Goal: Information Seeking & Learning: Learn about a topic

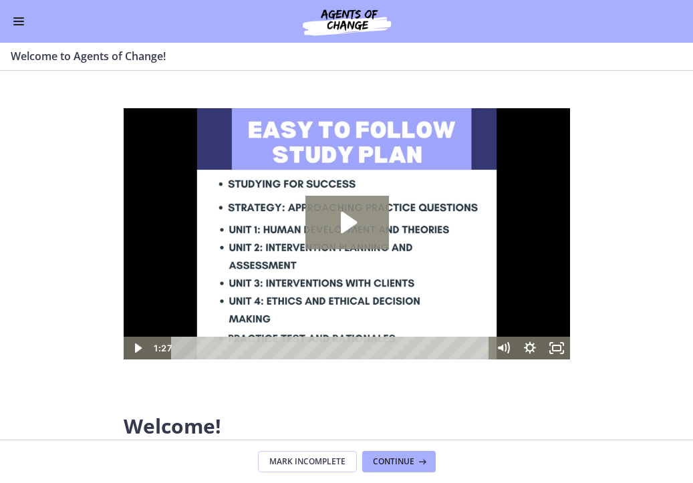
click at [340, 222] on icon "Play Video: c1o6hcmjueu5qasqsu00.mp4" at bounding box center [348, 222] width 16 height 21
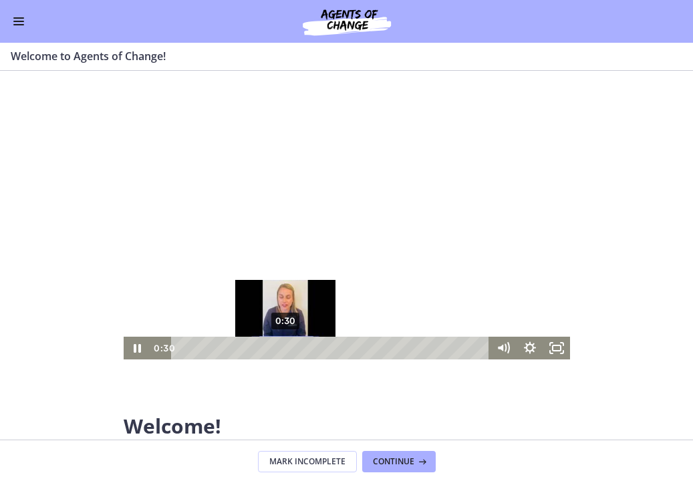
click at [285, 350] on div "0:30" at bounding box center [331, 348] width 302 height 23
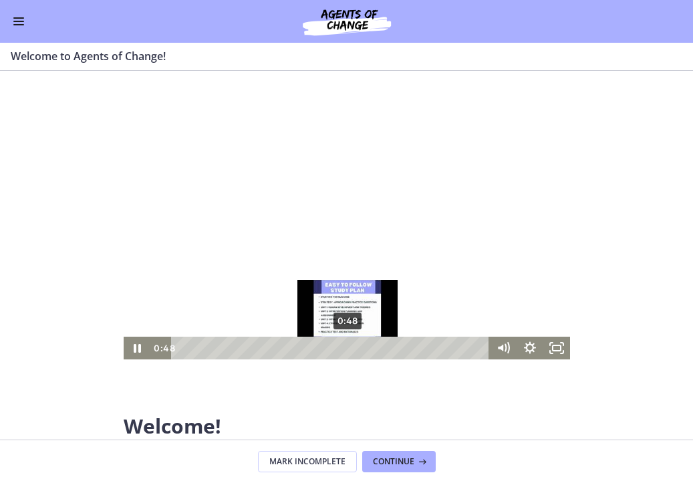
click at [347, 349] on div "0:48" at bounding box center [331, 348] width 302 height 23
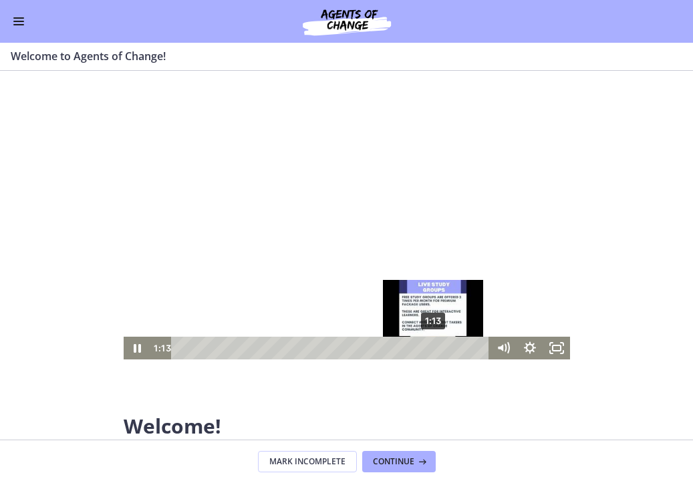
click at [433, 347] on div "1:13" at bounding box center [331, 348] width 302 height 23
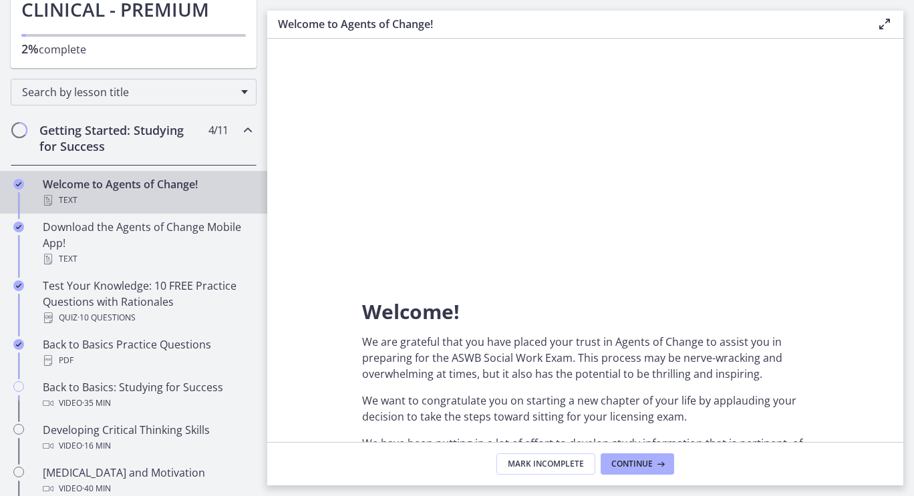
scroll to position [168, 0]
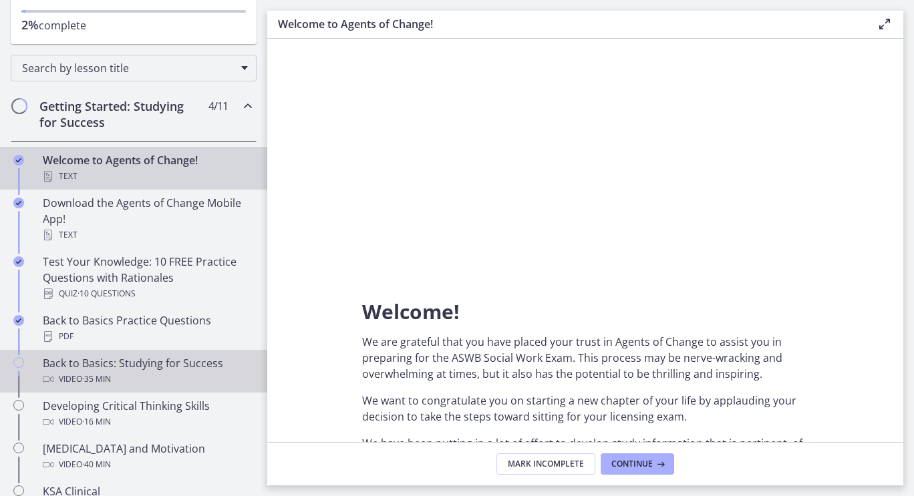
click at [96, 367] on div "Back to Basics: Studying for Success Video · 35 min" at bounding box center [147, 371] width 208 height 32
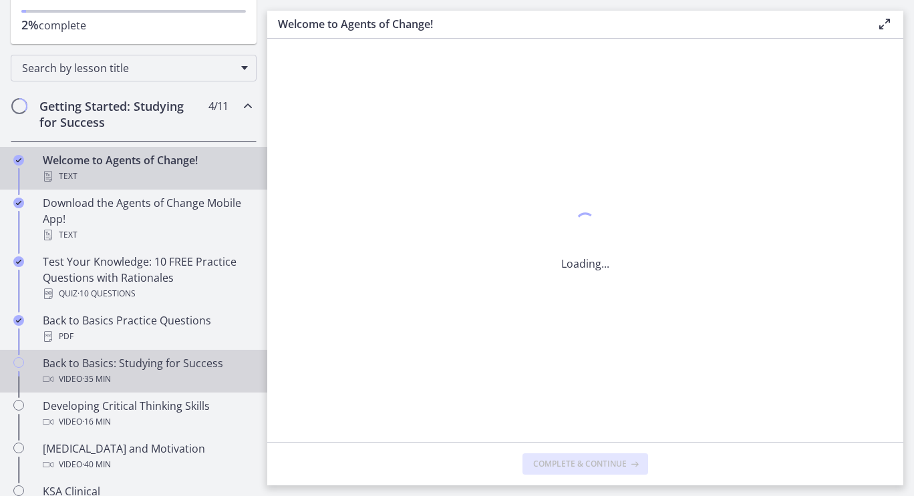
scroll to position [0, 0]
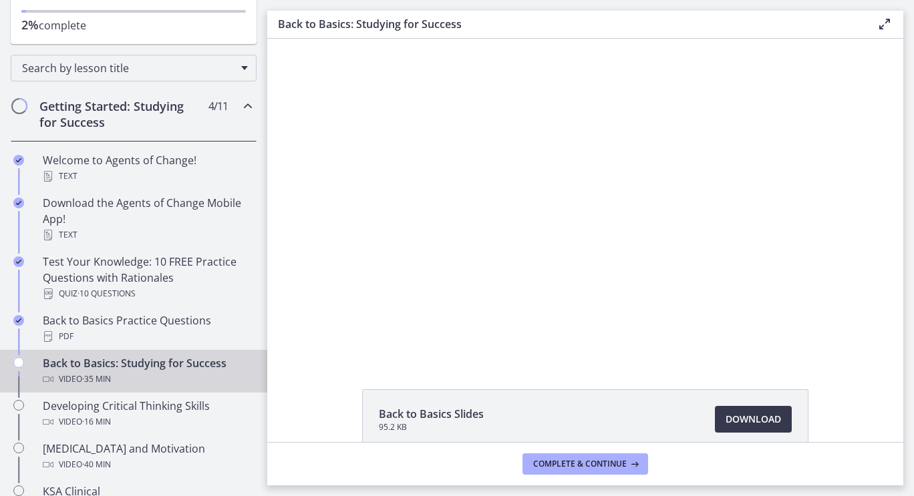
click at [544, 196] on div at bounding box center [585, 199] width 569 height 320
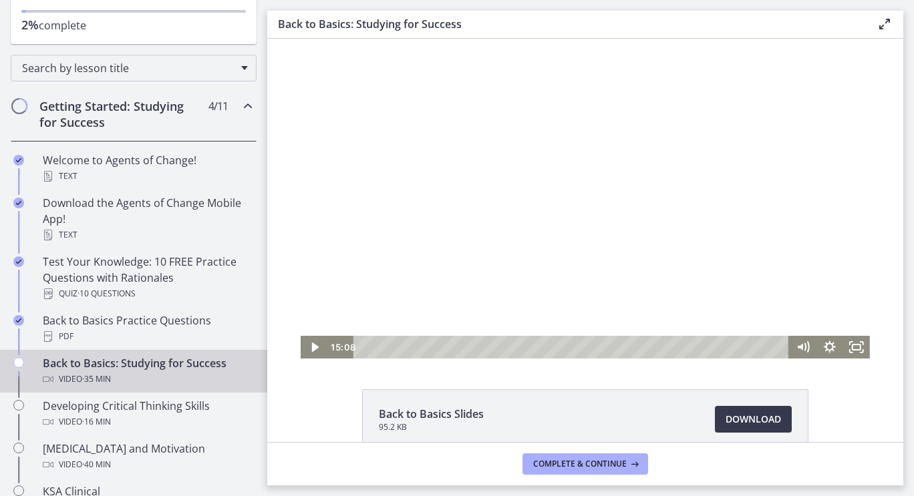
click at [575, 214] on div at bounding box center [585, 199] width 569 height 320
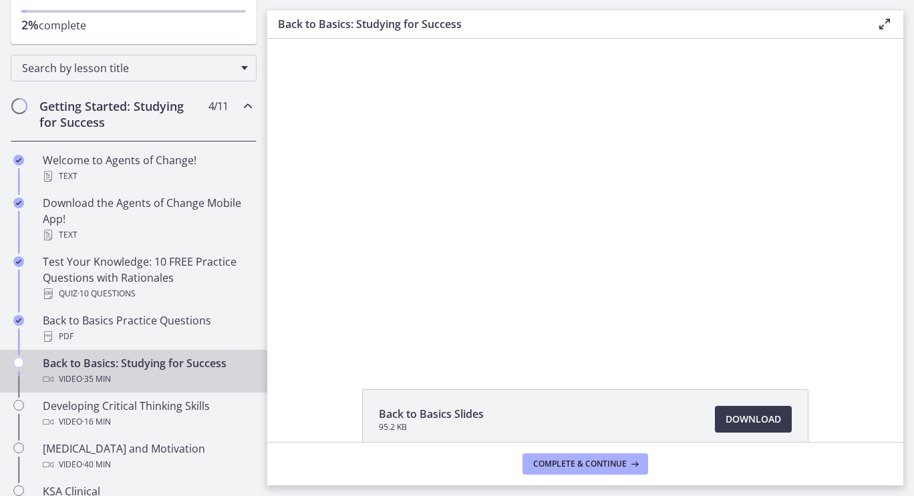
click at [540, 212] on div at bounding box center [585, 199] width 569 height 320
